Goal: Answer question/provide support

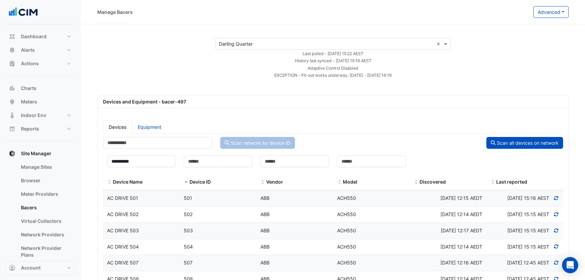
select select "**"
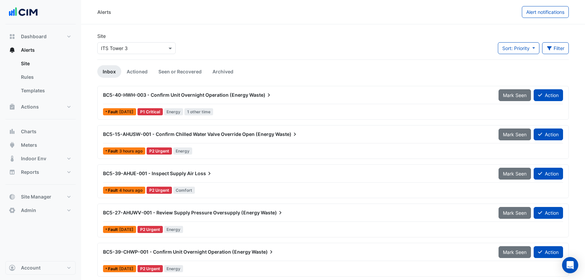
click at [136, 50] on input "text" at bounding box center [129, 48] width 57 height 7
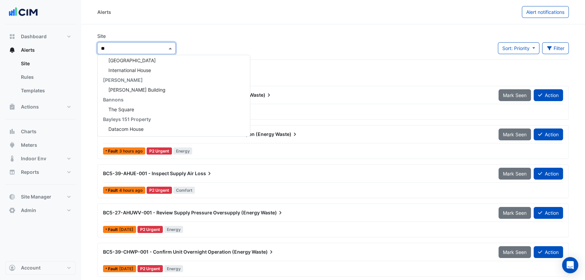
type input "***"
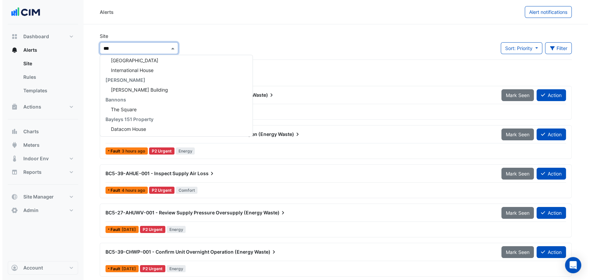
scroll to position [61, 0]
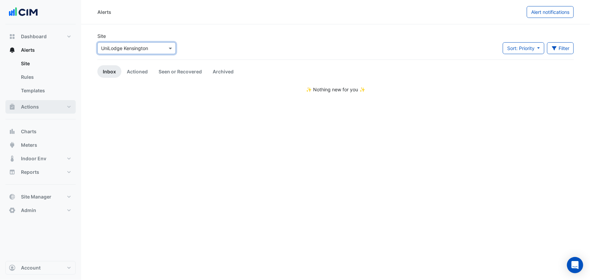
click at [36, 107] on span "Actions" at bounding box center [30, 106] width 18 height 7
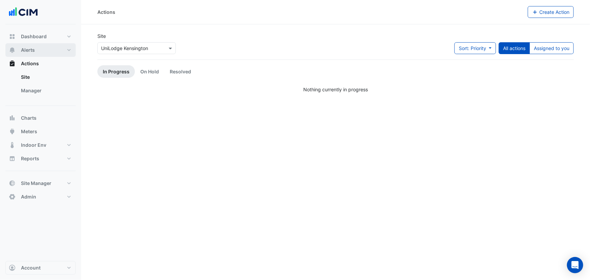
click at [40, 46] on button "Alerts" at bounding box center [40, 50] width 70 height 14
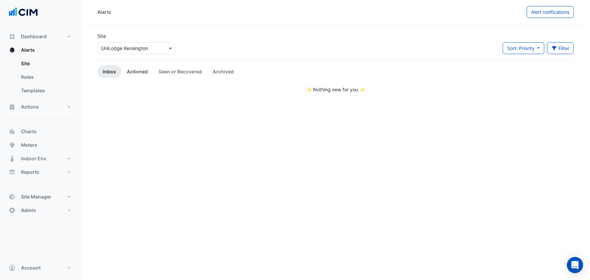
click at [139, 69] on link "Actioned" at bounding box center [137, 71] width 32 height 12
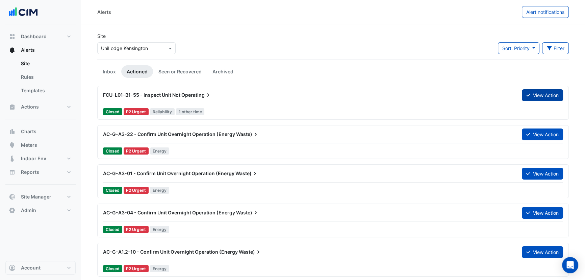
click at [531, 96] on button "View Action" at bounding box center [542, 95] width 41 height 12
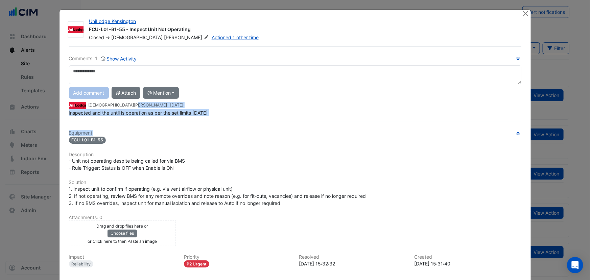
drag, startPoint x: 125, startPoint y: 111, endPoint x: 220, endPoint y: 108, distance: 94.7
click at [220, 108] on div "Comments: 1 Show Activity Add comment Attach @ Mention ARA Mechanical Junk Mail…" at bounding box center [295, 186] width 460 height 281
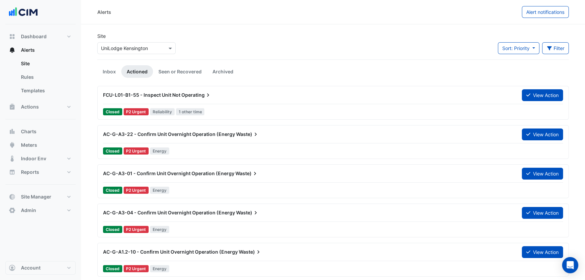
click at [200, 143] on div "AC-G-A3-22 - Confirm Unit Overnight Operation (Energy Waste) View Action Closed…" at bounding box center [333, 142] width 466 height 28
click at [230, 185] on div "Closed P2 Urgent Energy" at bounding box center [332, 190] width 461 height 10
click at [533, 140] on div "AC-G-A3-22 - Confirm Unit Overnight Operation (Energy Waste) View Action" at bounding box center [333, 134] width 468 height 12
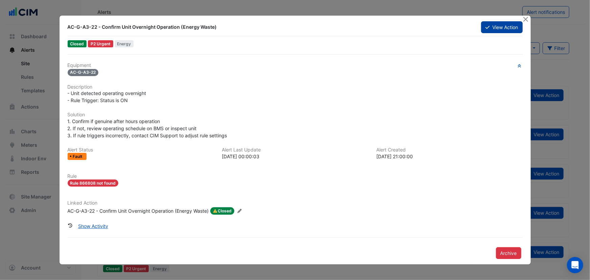
click at [506, 27] on button "View Action" at bounding box center [501, 27] width 41 height 12
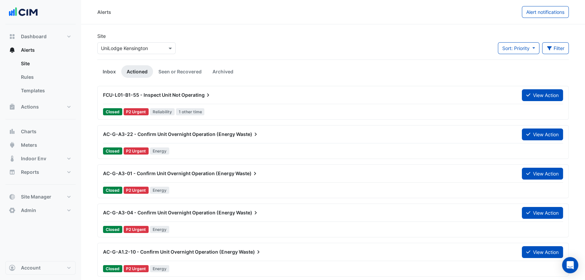
click at [108, 71] on link "Inbox" at bounding box center [109, 71] width 24 height 12
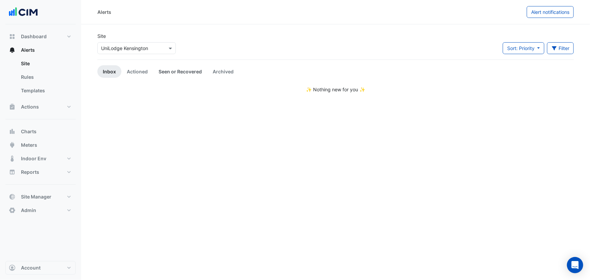
drag, startPoint x: 172, startPoint y: 67, endPoint x: 168, endPoint y: 68, distance: 4.3
click at [172, 67] on link "Seen or Recovered" at bounding box center [180, 71] width 54 height 12
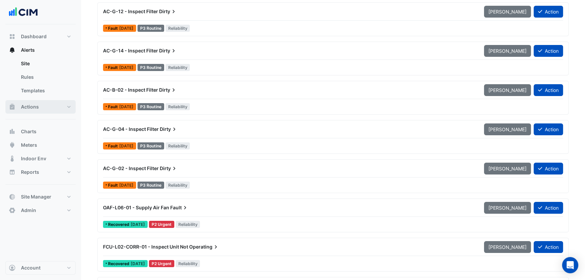
click at [44, 107] on button "Actions" at bounding box center [40, 107] width 70 height 14
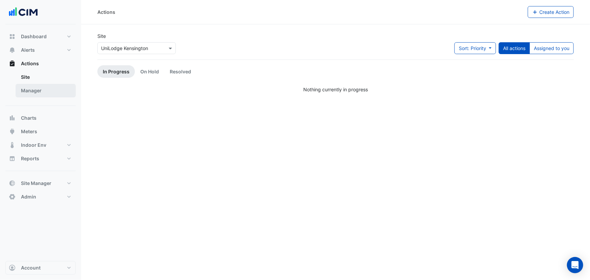
click at [37, 89] on link "Manager" at bounding box center [46, 91] width 60 height 14
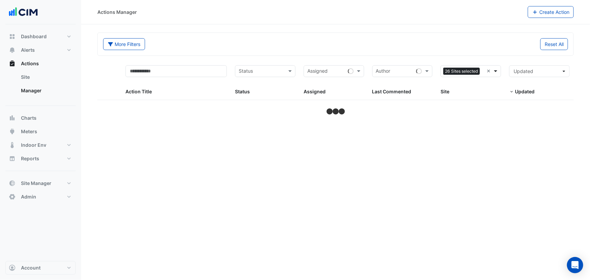
select select "**"
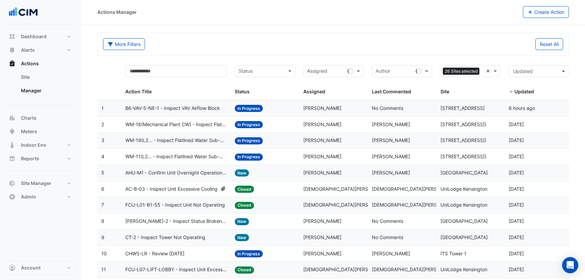
click at [483, 71] on input "text" at bounding box center [482, 72] width 1 height 8
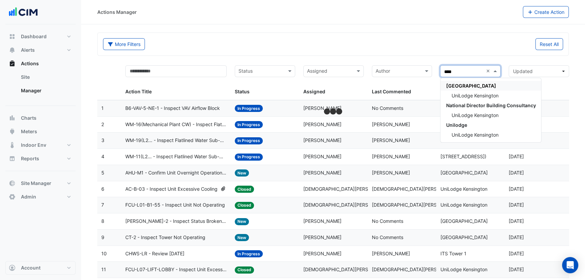
type input "*****"
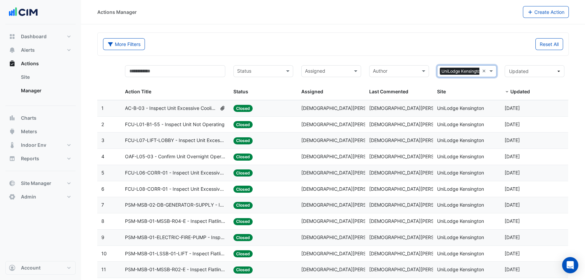
click at [459, 114] on datatable-body-cell "Site: UniLodge Kensington" at bounding box center [467, 108] width 68 height 16
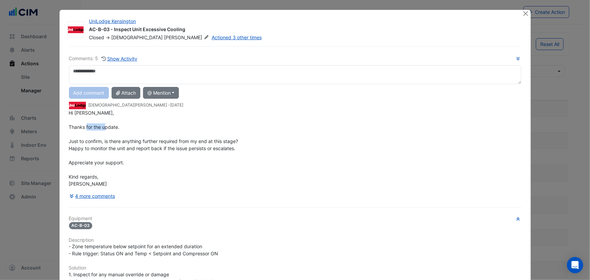
drag, startPoint x: 111, startPoint y: 128, endPoint x: 174, endPoint y: 139, distance: 63.4
click at [172, 134] on span "Hi Manuel, Thanks for the update. Just to confirm, is there anything further re…" at bounding box center [153, 148] width 169 height 77
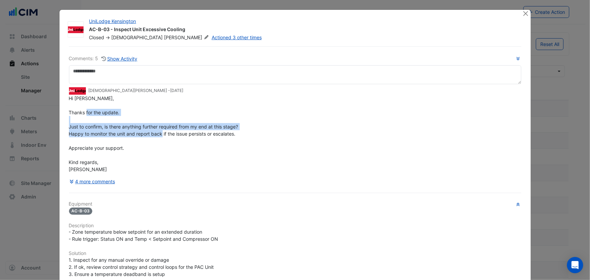
click at [144, 136] on div "Hi Manuel, Thanks for the update. Just to confirm, is there anything further re…" at bounding box center [295, 134] width 452 height 78
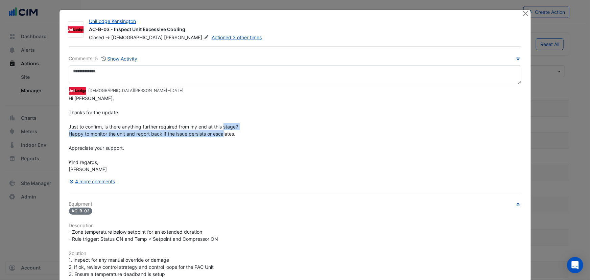
click at [144, 136] on div "Hi Manuel, Thanks for the update. Just to confirm, is there anything further re…" at bounding box center [295, 134] width 452 height 78
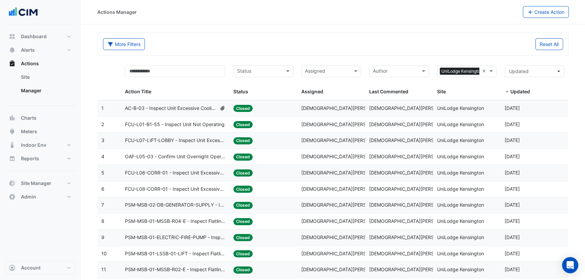
click at [158, 127] on span "FCU-L01-B1-55 - Inspect Unit Not Operating" at bounding box center [175, 125] width 100 height 8
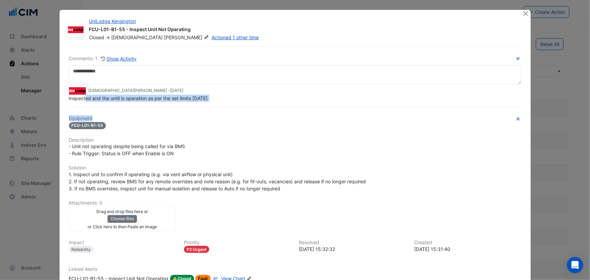
drag, startPoint x: 134, startPoint y: 106, endPoint x: 209, endPoint y: 113, distance: 75.6
click at [209, 113] on div "Comments: 1 Show Activity Krishna Lakshminarayanan - 2 days ago Inspected and t…" at bounding box center [295, 179] width 460 height 267
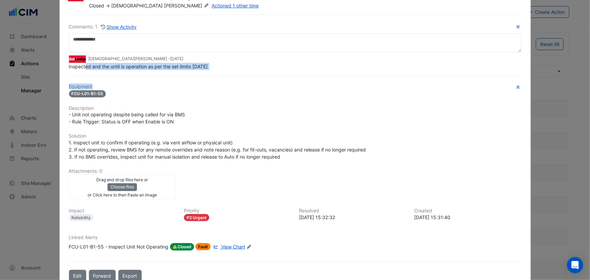
scroll to position [47, 0]
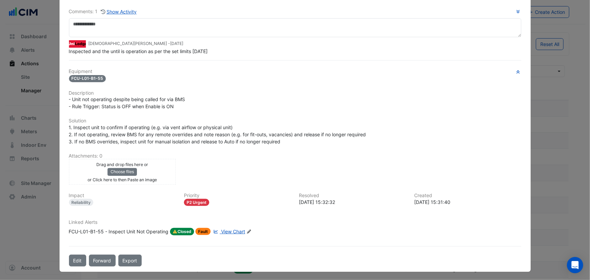
click at [114, 17] on div "Comments: 1 Show Activity Krishna Lakshminarayanan - 2 days ago Inspected and t…" at bounding box center [295, 31] width 452 height 47
click at [114, 13] on button "Show Activity" at bounding box center [118, 12] width 37 height 8
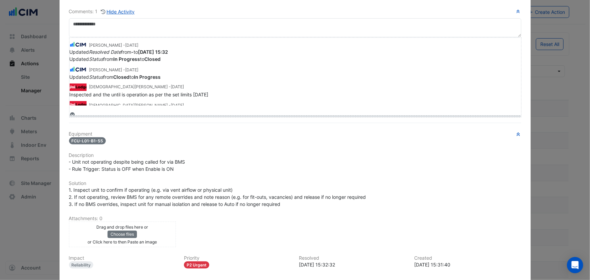
drag, startPoint x: 81, startPoint y: 114, endPoint x: 91, endPoint y: 162, distance: 49.0
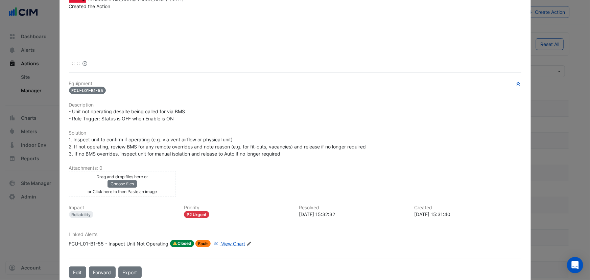
scroll to position [164, 0]
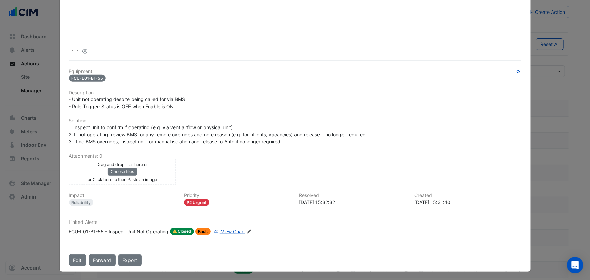
click at [97, 233] on div "FCU-L01-B1-55 - Inspect Unit Not Operating" at bounding box center [119, 231] width 100 height 7
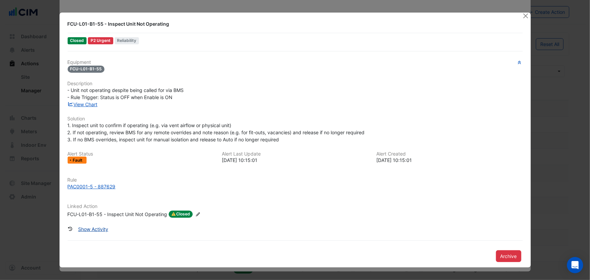
click at [89, 228] on button "Show Activity" at bounding box center [93, 229] width 39 height 12
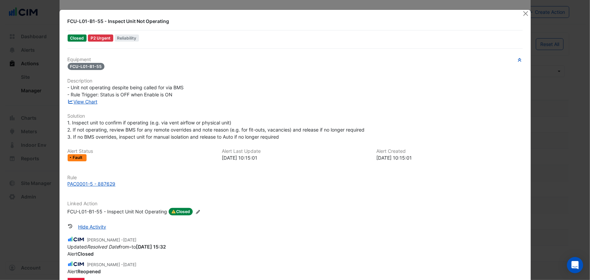
scroll to position [0, 0]
click at [524, 10] on button "Close" at bounding box center [525, 13] width 7 height 7
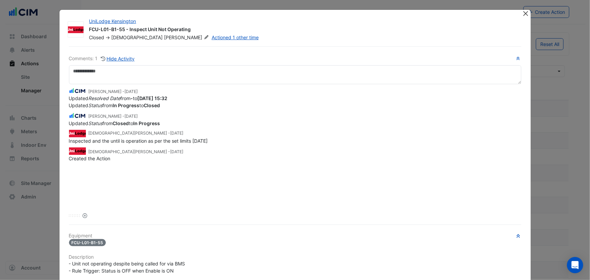
click at [522, 7] on ngb-modal-window "UniLodge Kensington FCU-L01-B1-55 - Inspect Unit Not Operating Closed -> Krishn…" at bounding box center [295, 140] width 590 height 280
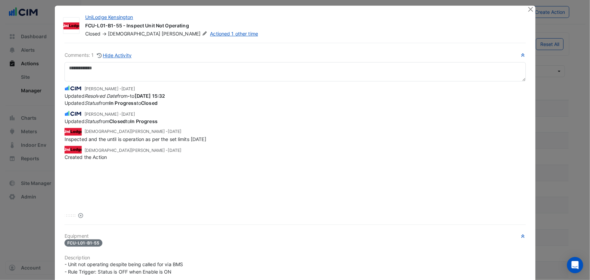
click at [521, 12] on app-escalated-ticket-details-modal "UniLodge Kensington FCU-L01-B1-55 - Inspect Unit Not Operating Closed -> Krishn…" at bounding box center [295, 222] width 480 height 434
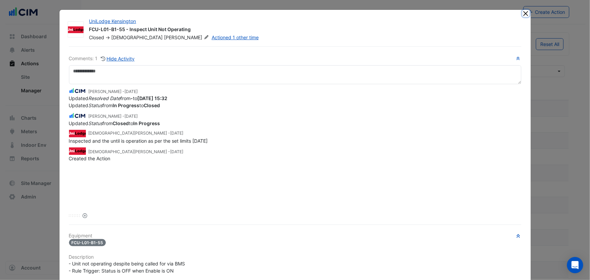
click at [523, 15] on button "Close" at bounding box center [525, 13] width 7 height 7
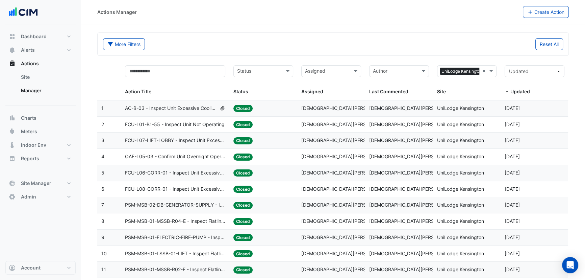
click at [160, 105] on span "AC-B-03 - Inspect Unit Excessive Cooling" at bounding box center [171, 108] width 92 height 8
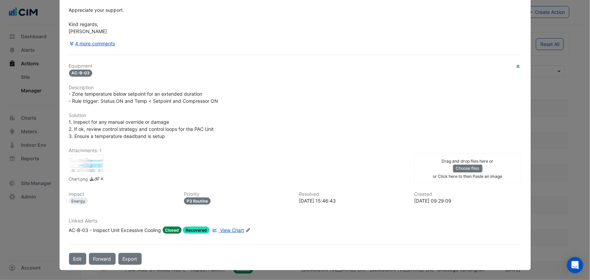
scroll to position [136, 0]
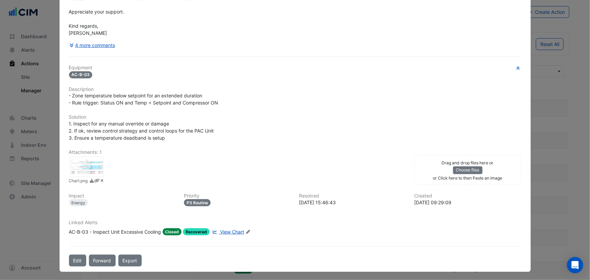
drag, startPoint x: 80, startPoint y: 165, endPoint x: 81, endPoint y: 169, distance: 3.4
click at [80, 166] on div at bounding box center [87, 166] width 34 height 20
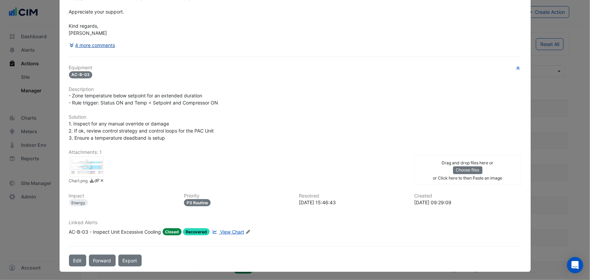
click at [87, 44] on button "4 more comments" at bounding box center [92, 45] width 47 height 12
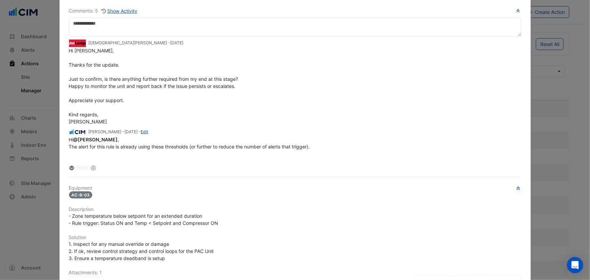
drag, startPoint x: 83, startPoint y: 169, endPoint x: 82, endPoint y: 174, distance: 5.8
click at [83, 196] on div "Comments: 5 Show Activity Krishna Lakshminarayanan - 2 days ago Hi Manuel, Than…" at bounding box center [295, 193] width 460 height 388
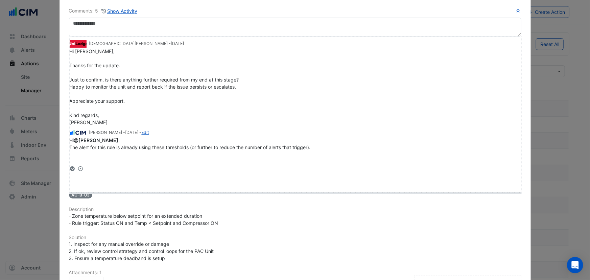
drag, startPoint x: 79, startPoint y: 167, endPoint x: 333, endPoint y: 316, distance: 295.3
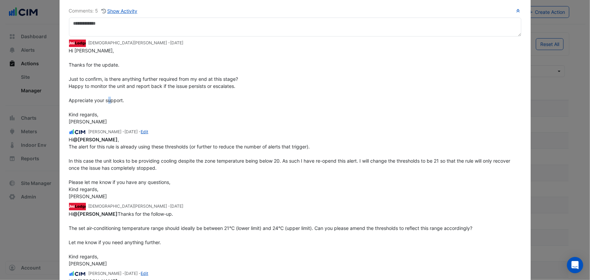
click at [249, 105] on div "Hi Manuel, Thanks for the update. Just to confirm, is there anything further re…" at bounding box center [295, 86] width 452 height 78
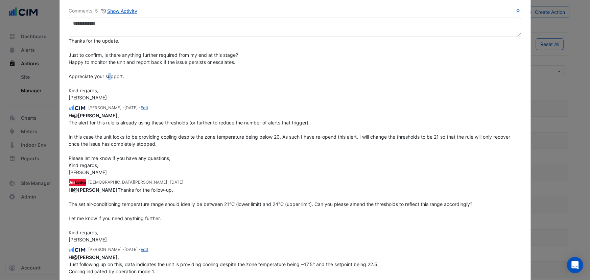
scroll to position [37, 0]
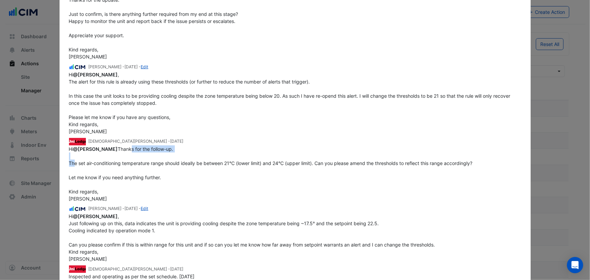
drag, startPoint x: 71, startPoint y: 147, endPoint x: 158, endPoint y: 160, distance: 88.6
click at [156, 156] on div "Hi @Manuel Margelis Thanks for the follow-up. The set air-conditioning temperat…" at bounding box center [295, 173] width 452 height 57
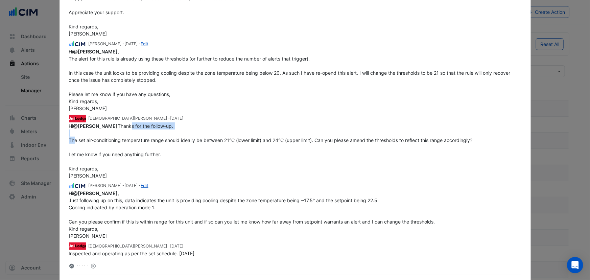
scroll to position [130, 0]
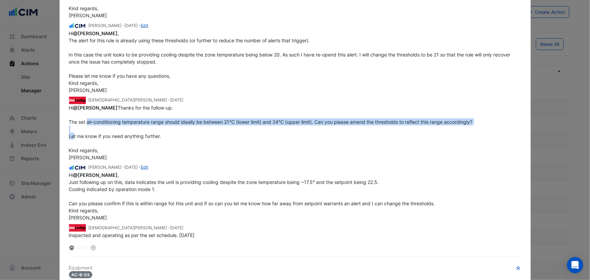
drag, startPoint x: 78, startPoint y: 120, endPoint x: 425, endPoint y: 131, distance: 347.1
click at [439, 131] on div "Hi @Manuel Margelis Thanks for the follow-up. The set air-conditioning temperat…" at bounding box center [295, 132] width 452 height 57
drag, startPoint x: 171, startPoint y: 139, endPoint x: 55, endPoint y: 102, distance: 121.3
click at [55, 102] on ngb-modal-window "UniLodge Kensington AC-B-03 - Inspect Unit Excessive Cooling Closed -> Krishna …" at bounding box center [295, 140] width 590 height 280
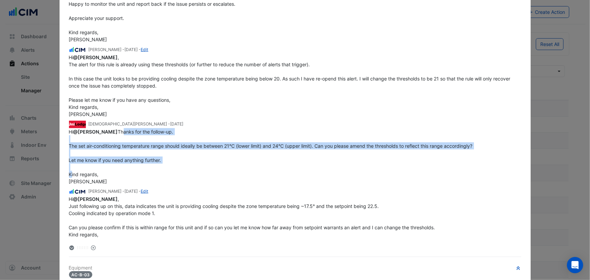
scroll to position [0, 0]
click at [170, 166] on div "Hi @Manuel Margelis Thanks for the follow-up. The set air-conditioning temperat…" at bounding box center [295, 156] width 452 height 57
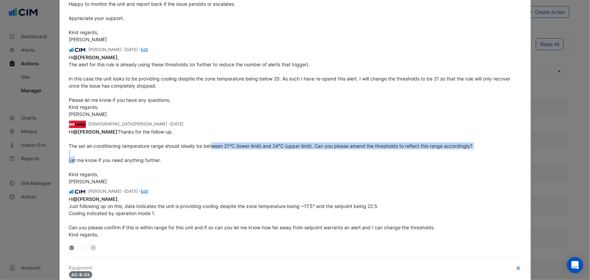
drag, startPoint x: 233, startPoint y: 159, endPoint x: 266, endPoint y: 166, distance: 33.2
click at [268, 168] on div "Hi @Manuel Margelis Thanks for the follow-up. The set air-conditioning temperat…" at bounding box center [295, 156] width 452 height 57
click at [214, 155] on div "Hi @Manuel Margelis Thanks for the follow-up. The set air-conditioning temperat…" at bounding box center [295, 156] width 452 height 57
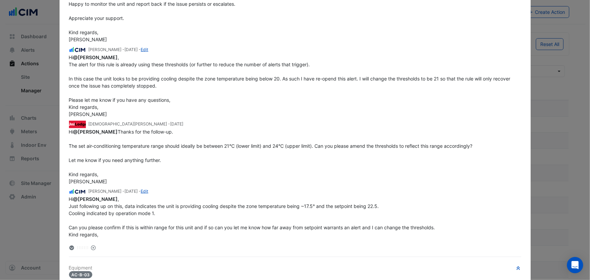
click at [286, 158] on span "Hi @Manuel Margelis Thanks for the follow-up. The set air-conditioning temperat…" at bounding box center [270, 156] width 403 height 55
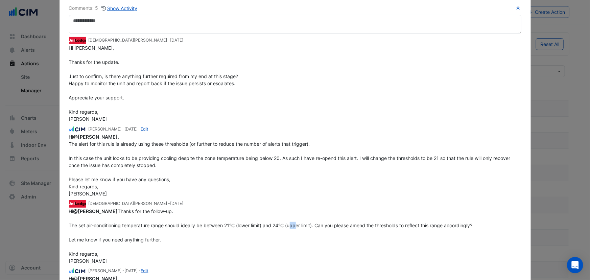
scroll to position [48, 0]
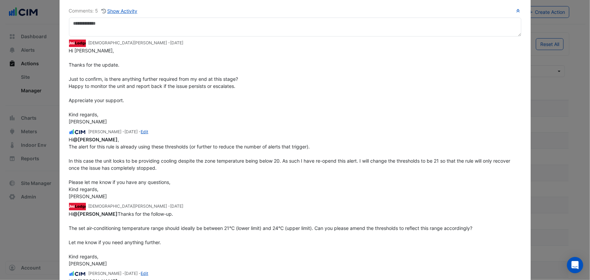
click at [274, 162] on div "Hi @Krishna Lakshminarayanan , The alert for this rule is already using these t…" at bounding box center [295, 168] width 452 height 64
click at [333, 158] on span "Hi @Krishna Lakshminarayanan , The alert for this rule is already using these t…" at bounding box center [290, 167] width 443 height 62
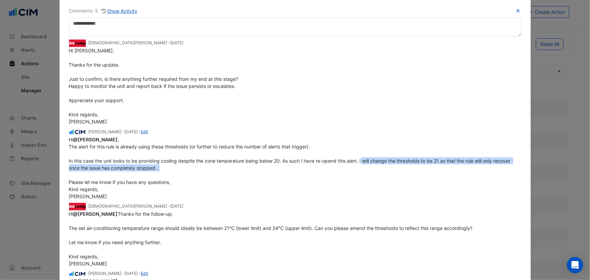
drag, startPoint x: 361, startPoint y: 162, endPoint x: 434, endPoint y: 172, distance: 74.0
click at [434, 172] on div "Hi @Krishna Lakshminarayanan , The alert for this rule is already using these t…" at bounding box center [295, 168] width 452 height 64
click at [439, 162] on span "Hi @Krishna Lakshminarayanan , The alert for this rule is already using these t…" at bounding box center [290, 167] width 443 height 62
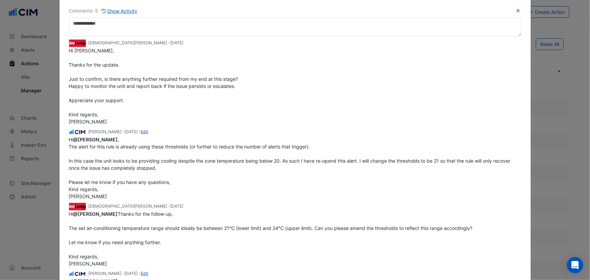
click at [442, 159] on span "Hi @Krishna Lakshminarayanan , The alert for this rule is already using these t…" at bounding box center [290, 167] width 443 height 62
drag, startPoint x: 126, startPoint y: 164, endPoint x: 177, endPoint y: 178, distance: 53.3
click at [176, 182] on div "Hi @Krishna Lakshminarayanan , The alert for this rule is already using these t…" at bounding box center [295, 168] width 452 height 64
click at [194, 180] on div "Hi @Krishna Lakshminarayanan , The alert for this rule is already using these t…" at bounding box center [295, 168] width 452 height 64
drag, startPoint x: 166, startPoint y: 185, endPoint x: 116, endPoint y: 179, distance: 50.4
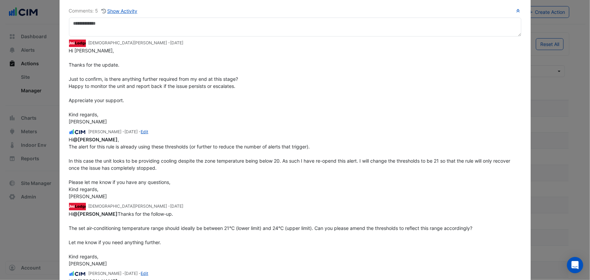
click at [165, 185] on div "Hi @Krishna Lakshminarayanan , The alert for this rule is already using these t…" at bounding box center [295, 168] width 452 height 64
drag, startPoint x: 116, startPoint y: 179, endPoint x: 178, endPoint y: 179, distance: 62.5
click at [178, 179] on div "Hi @Krishna Lakshminarayanan , The alert for this rule is already using these t…" at bounding box center [295, 168] width 452 height 64
drag, startPoint x: 89, startPoint y: 80, endPoint x: 161, endPoint y: 78, distance: 71.6
click at [161, 78] on span "Hi Manuel, Thanks for the update. Just to confirm, is there anything further re…" at bounding box center [153, 86] width 169 height 77
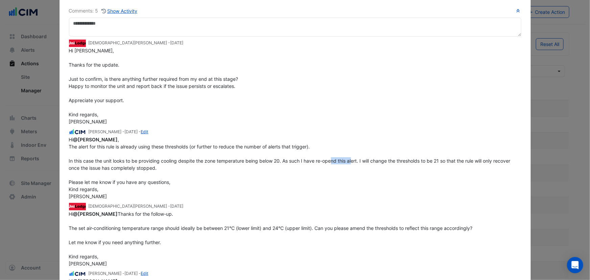
drag, startPoint x: 364, startPoint y: 163, endPoint x: 488, endPoint y: 178, distance: 124.6
click at [475, 176] on div "Hi @Krishna Lakshminarayanan , The alert for this rule is already using these t…" at bounding box center [295, 168] width 452 height 64
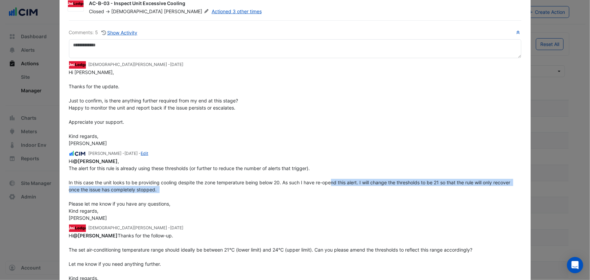
scroll to position [0, 0]
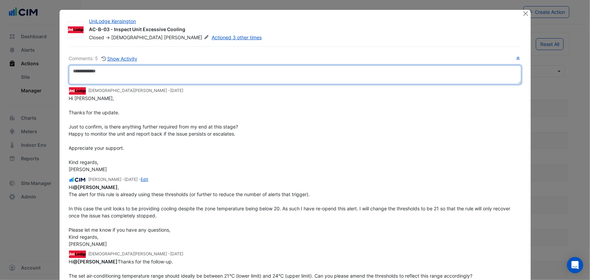
click at [119, 74] on textarea at bounding box center [295, 74] width 452 height 19
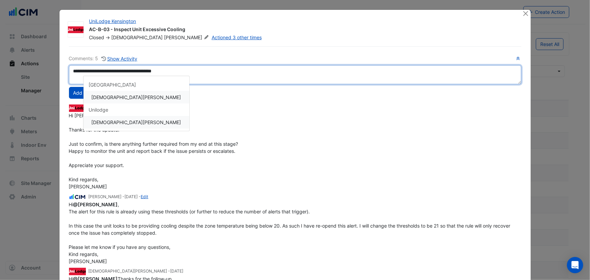
click at [130, 123] on div "**********" at bounding box center [295, 226] width 452 height 343
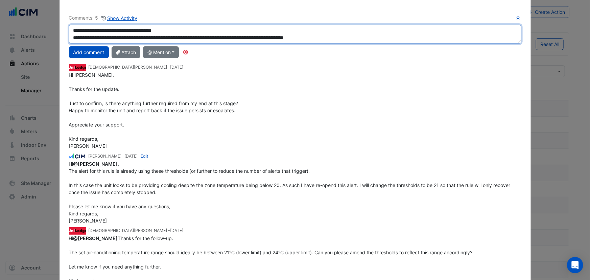
click at [360, 39] on textarea "**********" at bounding box center [295, 34] width 452 height 19
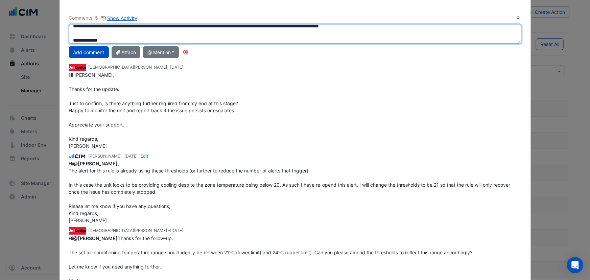
scroll to position [19, 0]
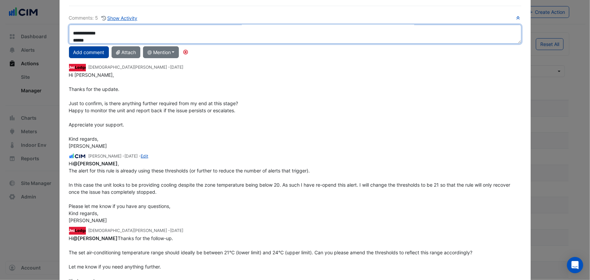
type textarea "**********"
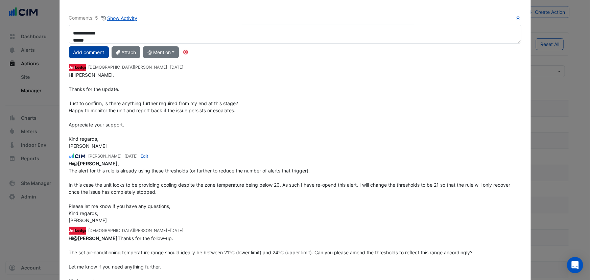
click at [87, 52] on button "Add comment" at bounding box center [89, 52] width 40 height 12
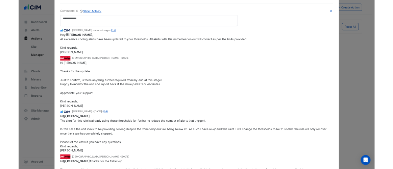
scroll to position [41, 0]
